Goal: Task Accomplishment & Management: Complete application form

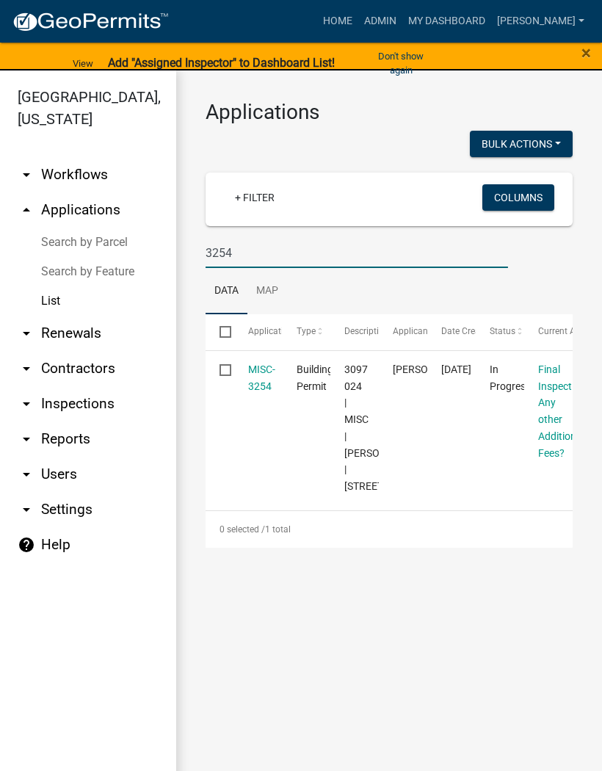
type input "3254"
click at [264, 371] on link "MISC-3254" at bounding box center [261, 377] width 27 height 29
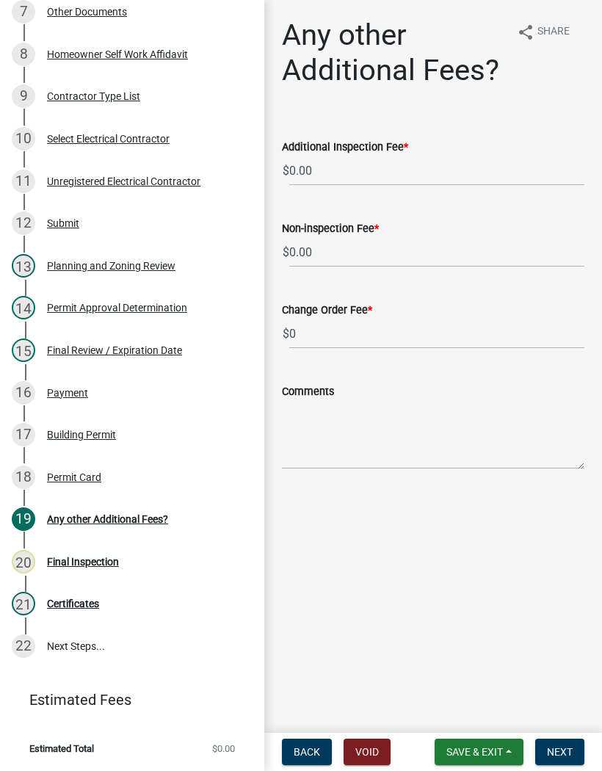
scroll to position [517, 0]
click at [101, 558] on div "Final Inspection" at bounding box center [83, 562] width 72 height 10
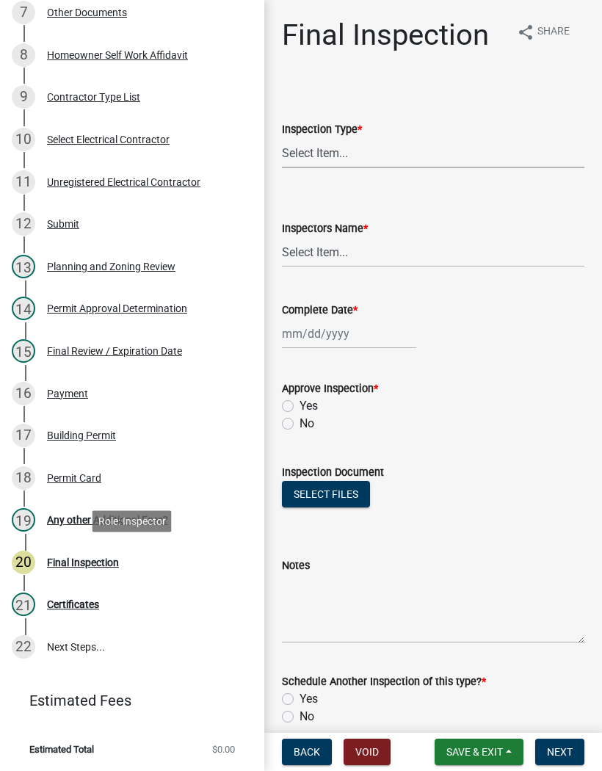
click at [360, 153] on select "Select Item... Final" at bounding box center [433, 153] width 302 height 30
select select "895eead6-d784-4fdc-a4a3-66a9075c153d"
click at [354, 242] on select "Select Item... [PERSON_NAME] ([PERSON_NAME]) [PERSON_NAME] ([PERSON_NAME]) Engi…" at bounding box center [433, 252] width 302 height 30
click at [371, 253] on select "Select Item... [PERSON_NAME] ([PERSON_NAME]) [PERSON_NAME] ([PERSON_NAME]) Engi…" at bounding box center [433, 252] width 302 height 30
select select "8dfc8809-68b2-4bc3-a0d1-6f7e000e7487"
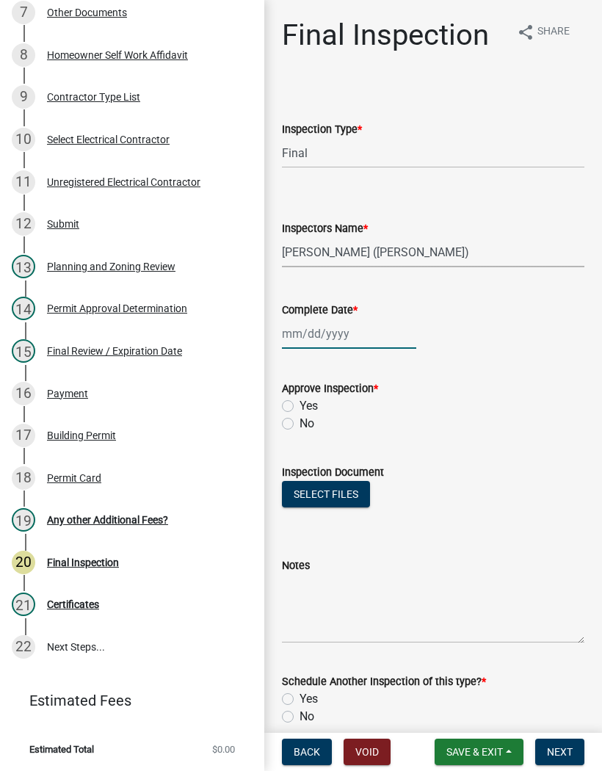
click at [339, 324] on div at bounding box center [349, 334] width 134 height 30
select select "8"
select select "2025"
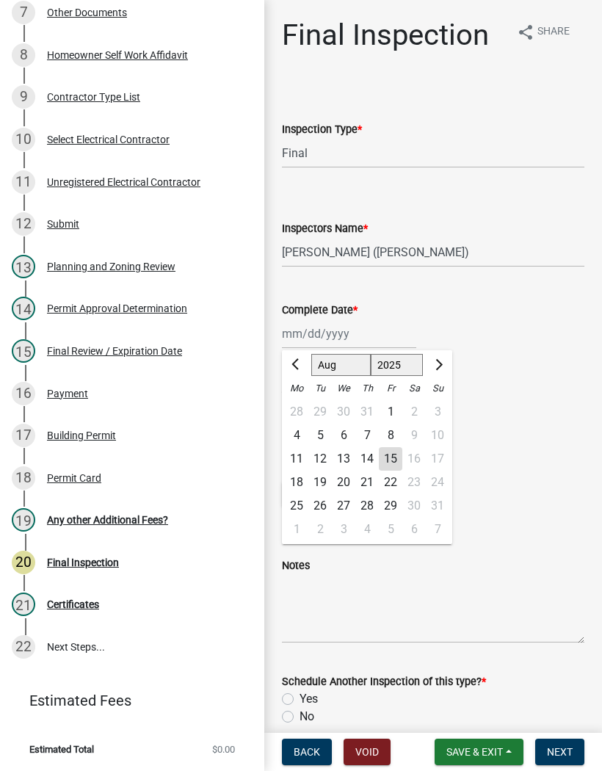
click at [390, 459] on div "15" at bounding box center [390, 458] width 23 height 23
type input "[DATE]"
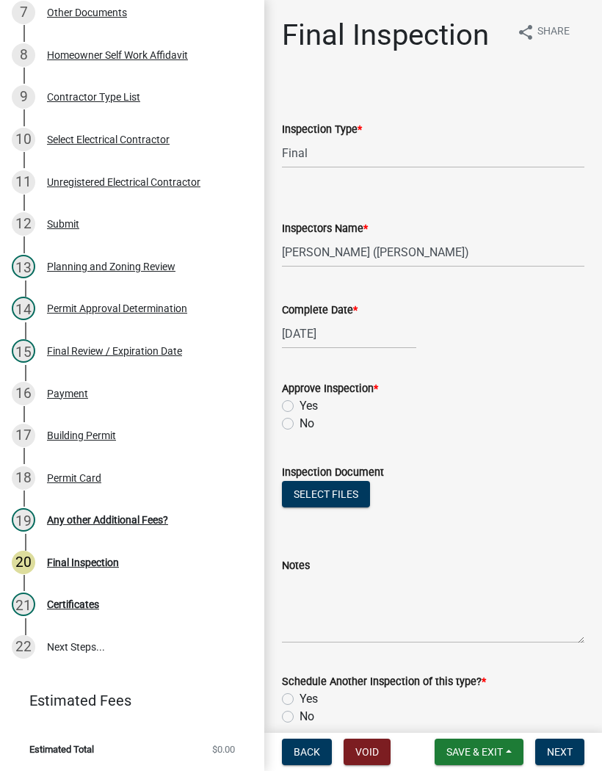
click at [299, 400] on label "Yes" at bounding box center [308, 406] width 18 height 18
click at [299, 400] on input "Yes" at bounding box center [304, 402] width 10 height 10
radio input "true"
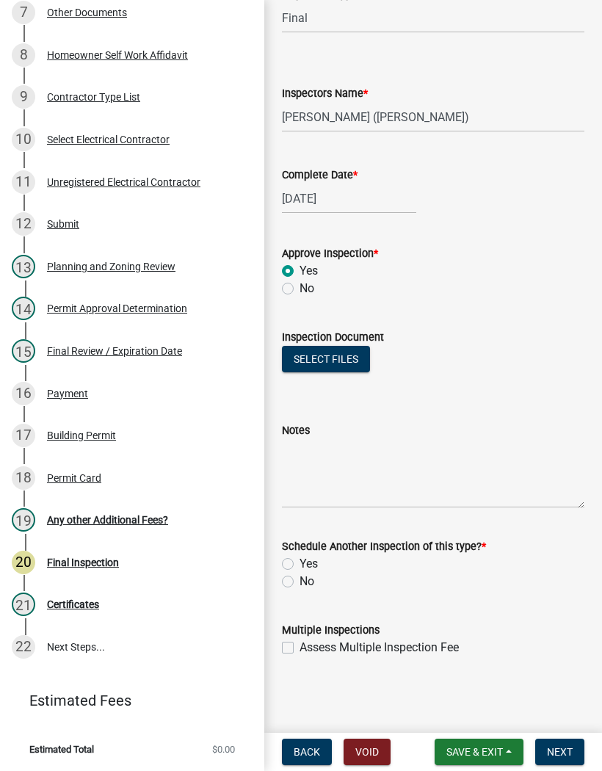
scroll to position [135, 0]
click at [299, 582] on label "No" at bounding box center [306, 581] width 15 height 18
click at [299, 582] on input "No" at bounding box center [304, 577] width 10 height 10
radio input "true"
click at [559, 743] on button "Next" at bounding box center [559, 751] width 49 height 26
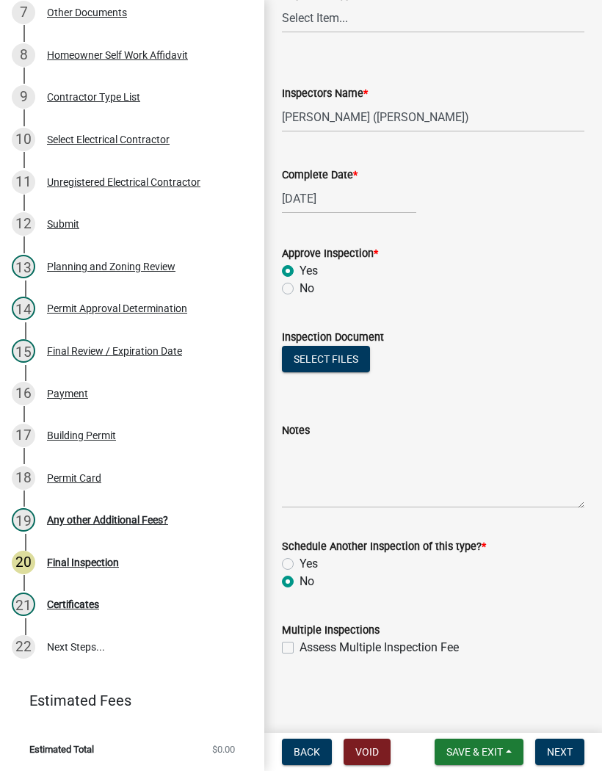
scroll to position [0, 0]
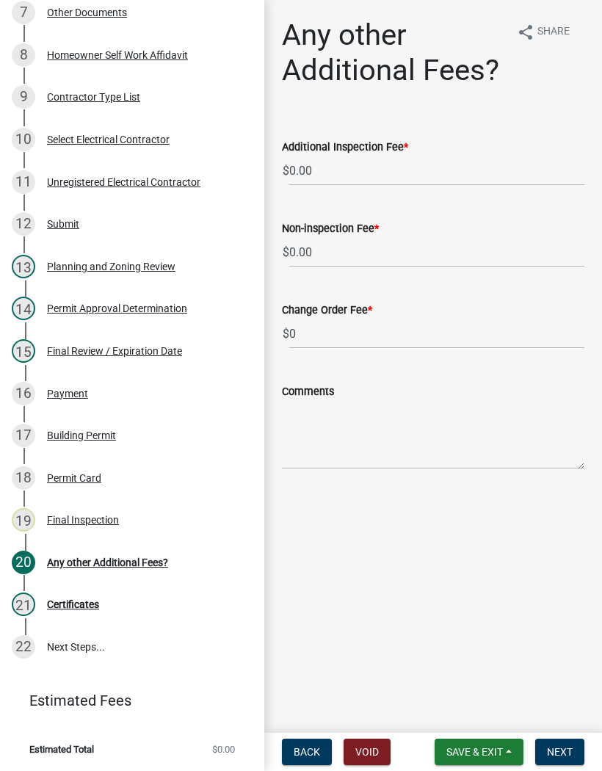
click at [482, 747] on span "Save & Exit" at bounding box center [474, 752] width 57 height 12
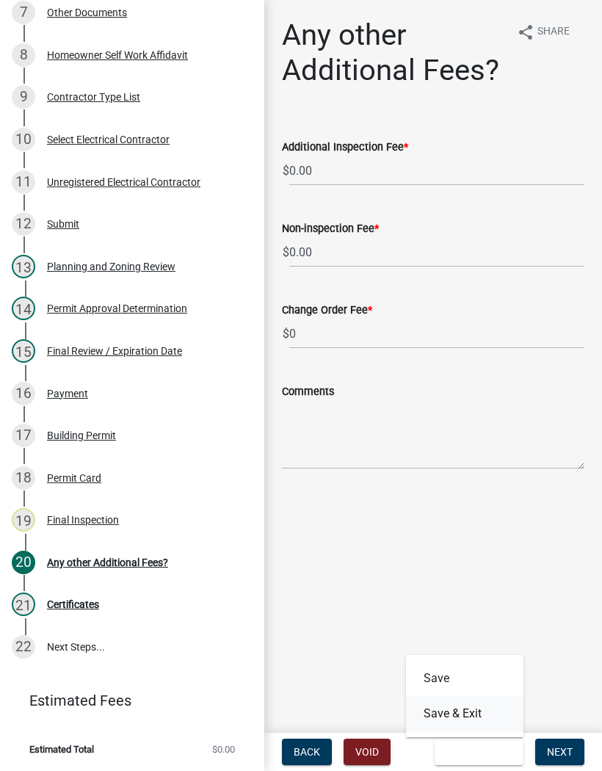
click at [468, 707] on button "Save & Exit" at bounding box center [464, 713] width 117 height 35
